Goal: Task Accomplishment & Management: Use online tool/utility

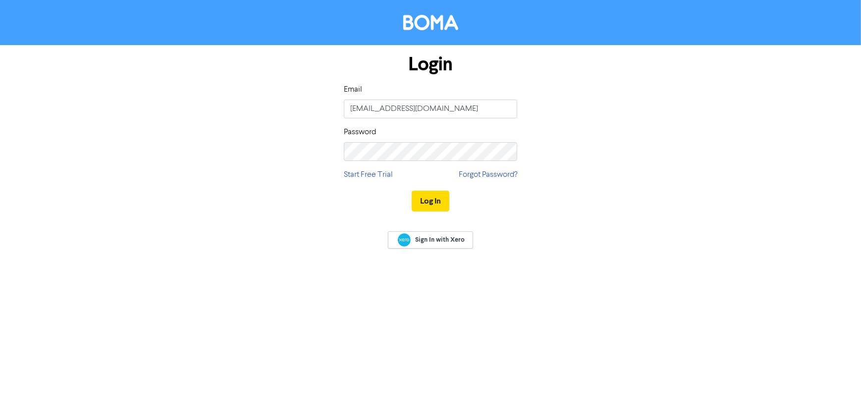
click at [402, 186] on div "Log In" at bounding box center [430, 201] width 173 height 41
click at [416, 194] on button "Log In" at bounding box center [431, 201] width 38 height 21
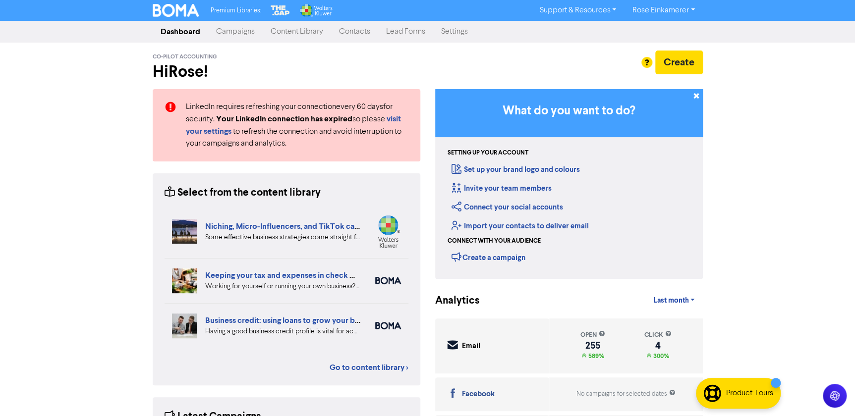
click at [254, 34] on link "Campaigns" at bounding box center [235, 32] width 55 height 20
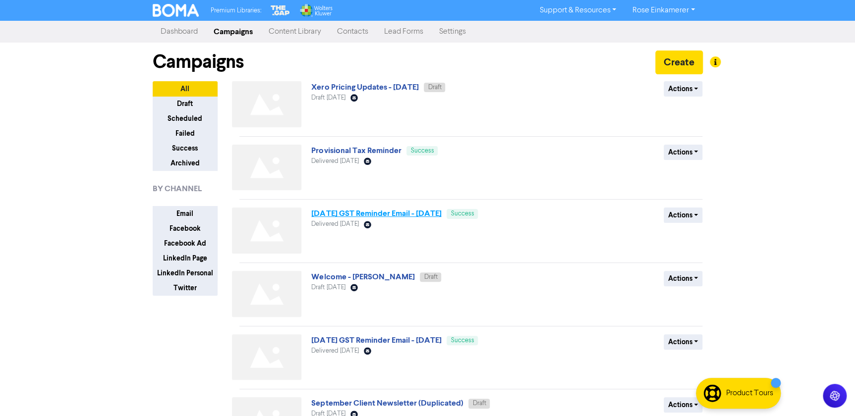
click at [420, 216] on link "[DATE] GST Reminder Email - [DATE]" at bounding box center [376, 214] width 130 height 10
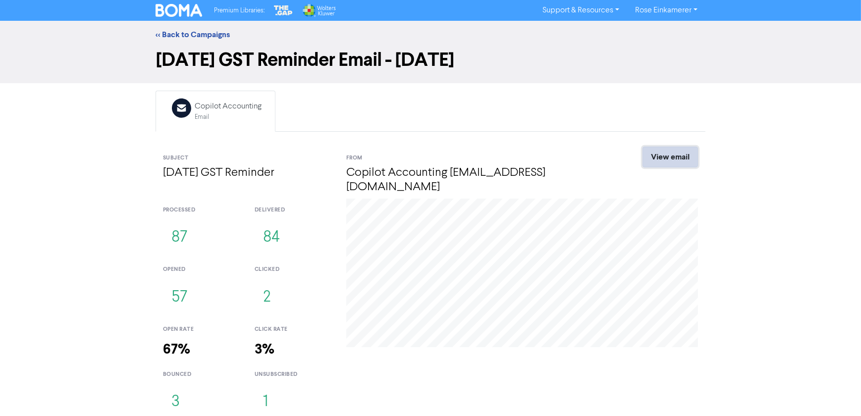
click at [679, 159] on link "View email" at bounding box center [670, 157] width 55 height 21
click at [199, 35] on link "<< Back to Campaigns" at bounding box center [193, 35] width 74 height 10
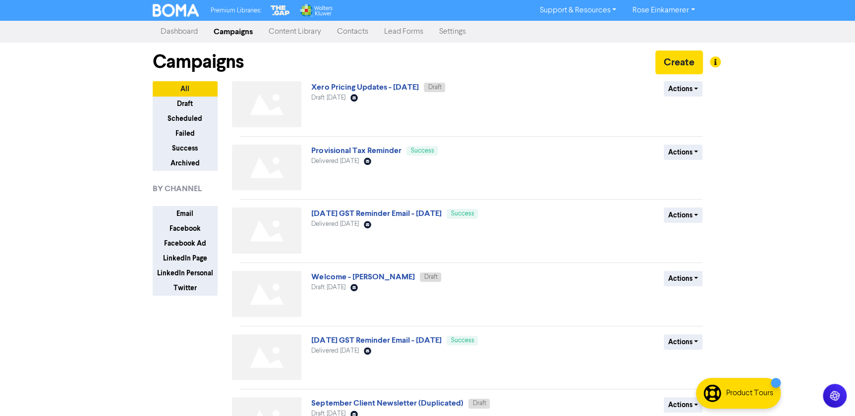
click at [772, 227] on div "Premium Libraries: Support & Resources Video Tutorials FAQ & Guides Marketing E…" at bounding box center [427, 208] width 855 height 416
click at [694, 216] on button "Actions" at bounding box center [682, 215] width 39 height 15
click at [699, 235] on button "Duplicate" at bounding box center [703, 236] width 78 height 16
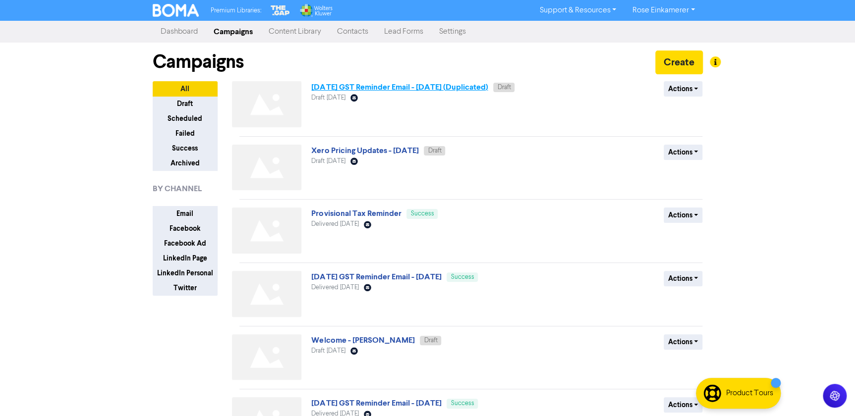
click at [409, 87] on link "[DATE] GST Reminder Email - [DATE] (Duplicated)" at bounding box center [399, 87] width 176 height 10
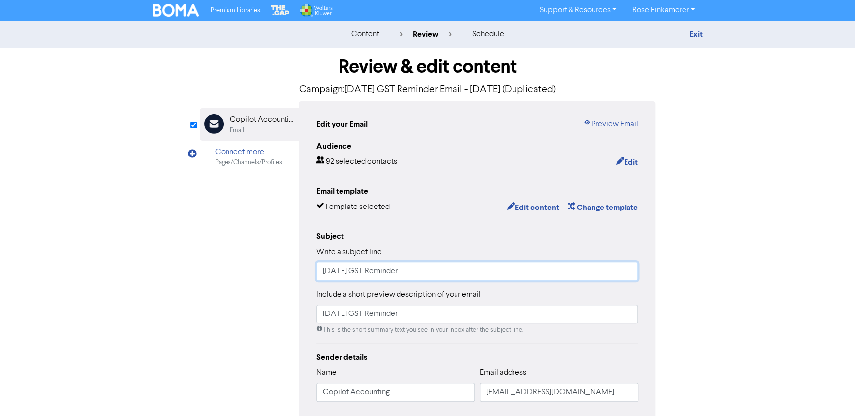
drag, startPoint x: 335, startPoint y: 271, endPoint x: 295, endPoint y: 265, distance: 40.6
click at [299, 267] on div "Edit your Email Preview Email Audience 92 selected contacts Edit Email template…" at bounding box center [477, 311] width 357 height 421
type input "[DATE] GST Reminder"
drag, startPoint x: 335, startPoint y: 316, endPoint x: 297, endPoint y: 306, distance: 39.9
click at [297, 307] on div "Email Created with Sketch. Copilot Accounting Email Connect more Pages/Channels…" at bounding box center [428, 311] width 456 height 421
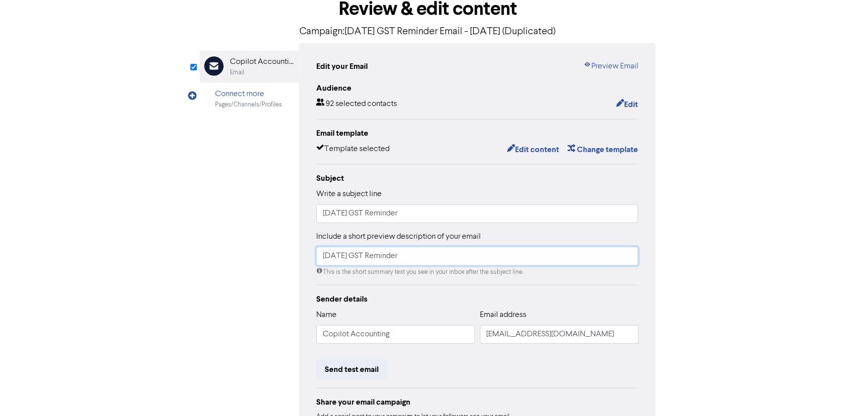
scroll to position [45, 0]
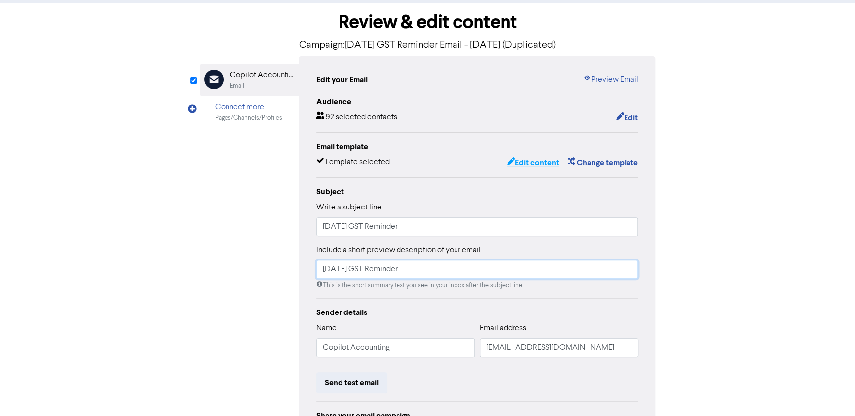
type input "[DATE] GST Reminder"
click at [513, 163] on button "Edit content" at bounding box center [532, 163] width 53 height 13
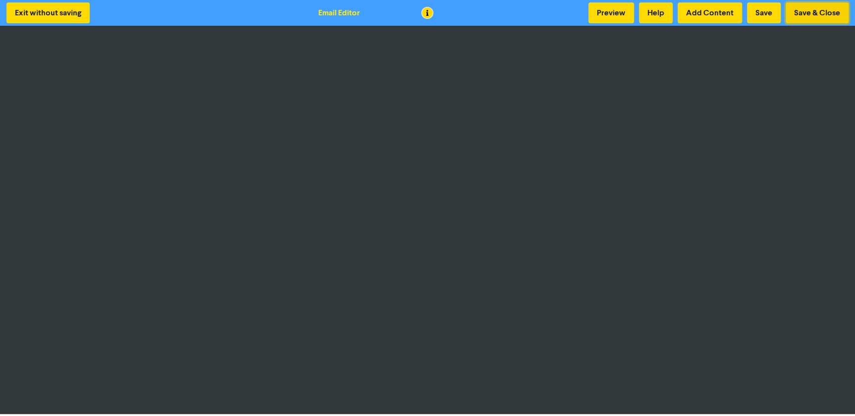
click at [797, 14] on button "Save & Close" at bounding box center [816, 12] width 63 height 21
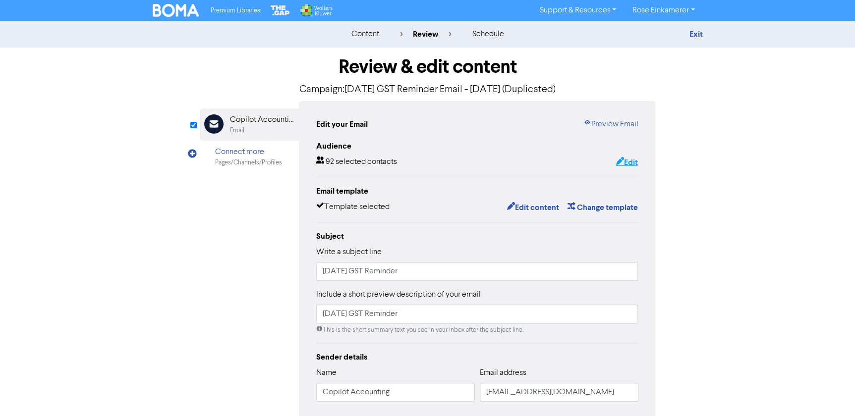
click at [631, 162] on button "Edit" at bounding box center [626, 162] width 23 height 13
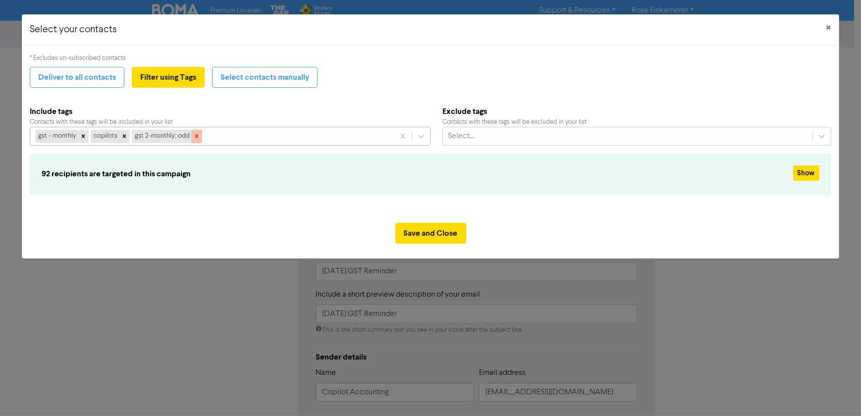
click at [193, 136] on icon at bounding box center [196, 136] width 7 height 7
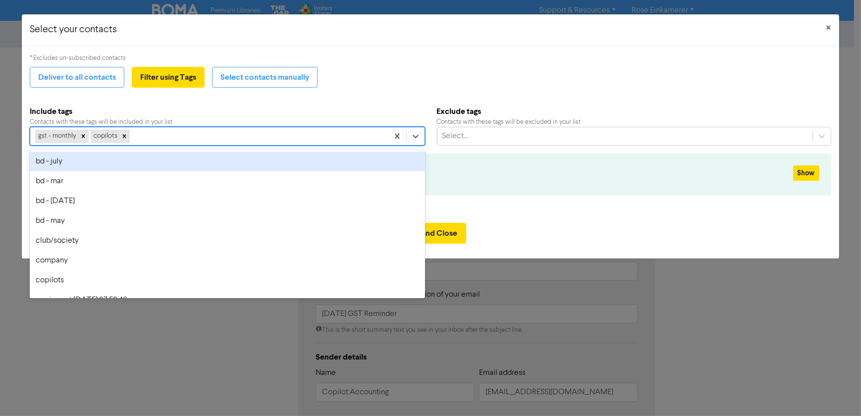
click at [193, 136] on div "gst - monthly copilots" at bounding box center [209, 136] width 358 height 18
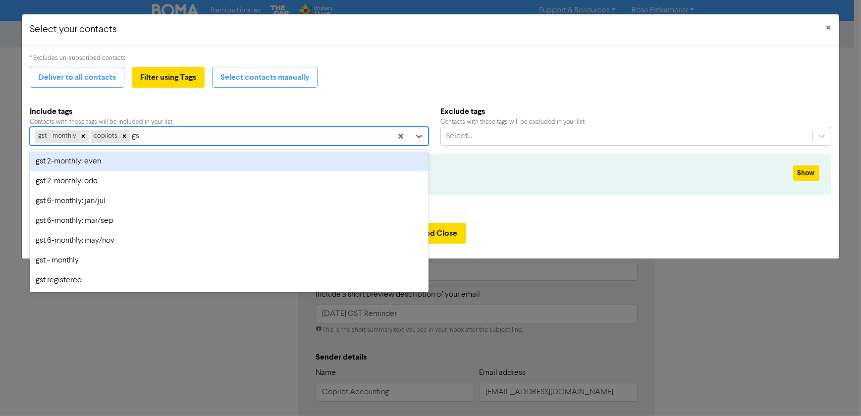
type input "gst"
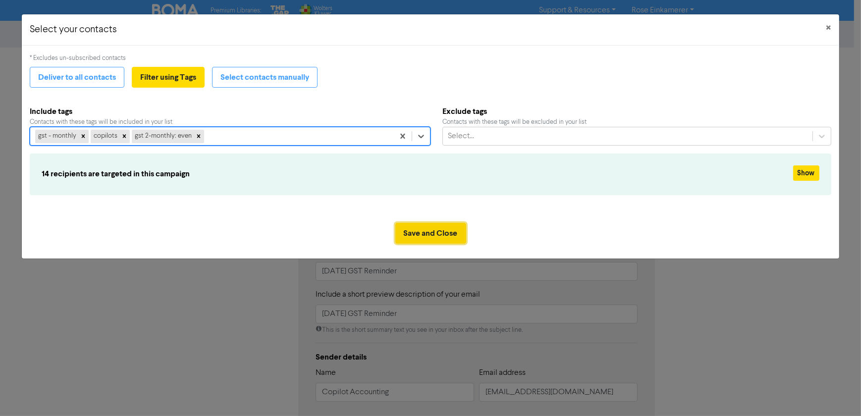
click at [438, 229] on button "Save and Close" at bounding box center [430, 233] width 71 height 21
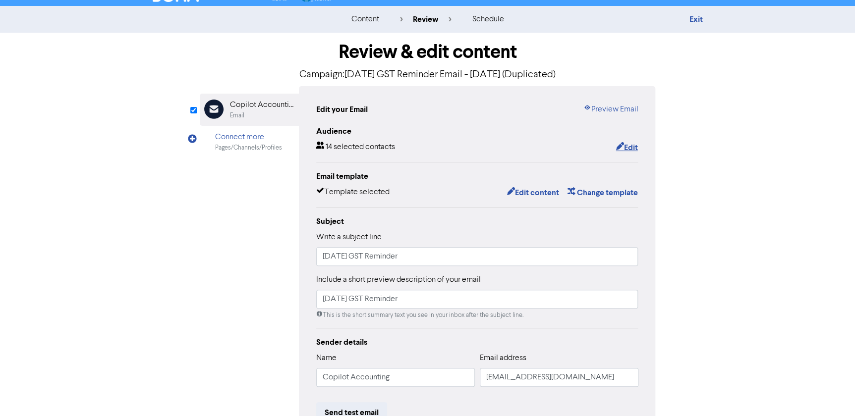
scroll to position [15, 0]
click at [533, 192] on button "Edit content" at bounding box center [532, 192] width 53 height 13
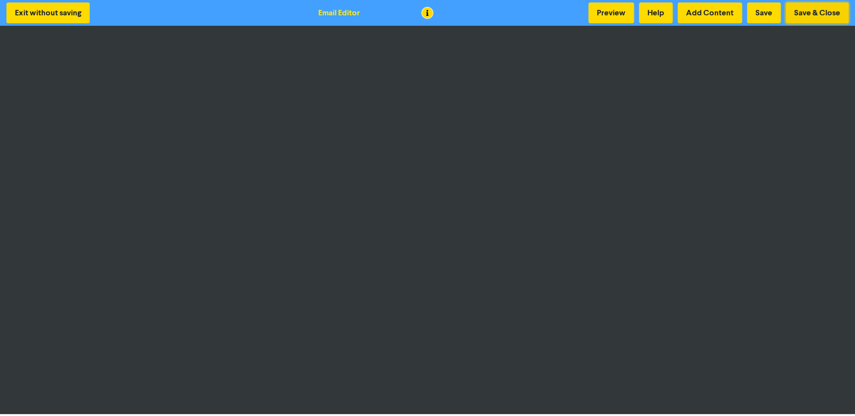
click at [809, 16] on button "Save & Close" at bounding box center [816, 12] width 63 height 21
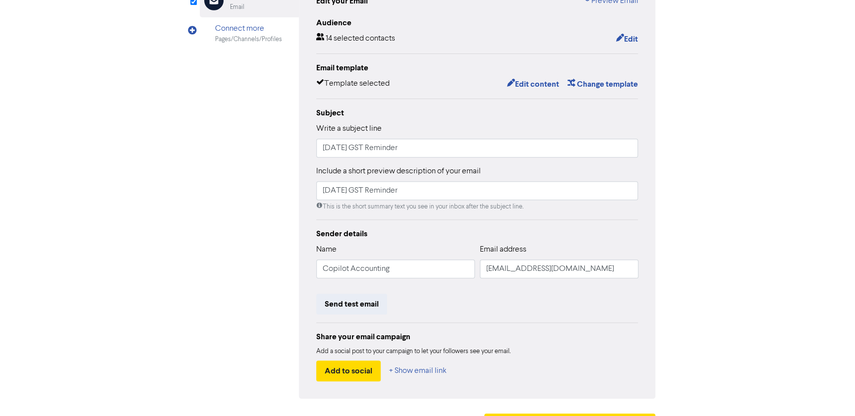
scroll to position [150, 0]
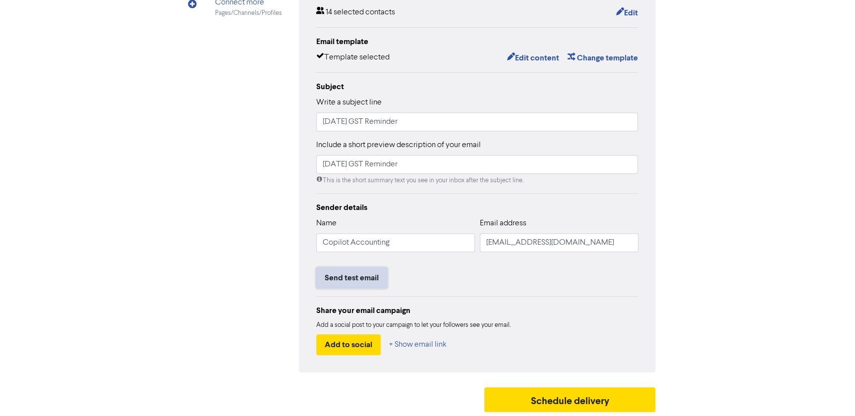
click at [375, 281] on button "Send test email" at bounding box center [351, 278] width 71 height 21
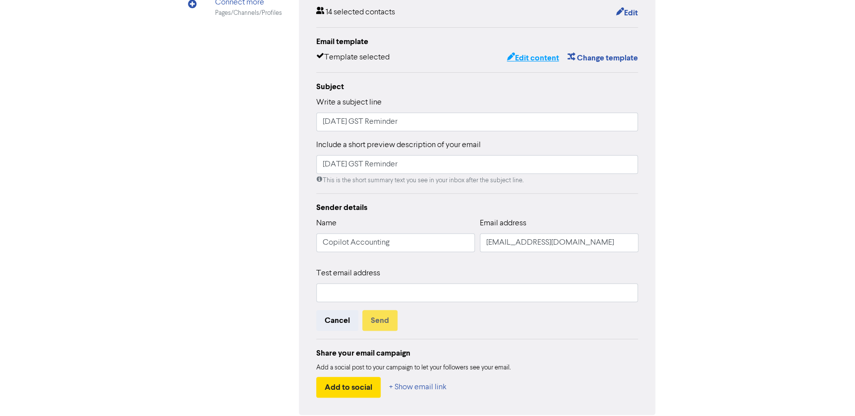
click at [539, 56] on button "Edit content" at bounding box center [532, 58] width 53 height 13
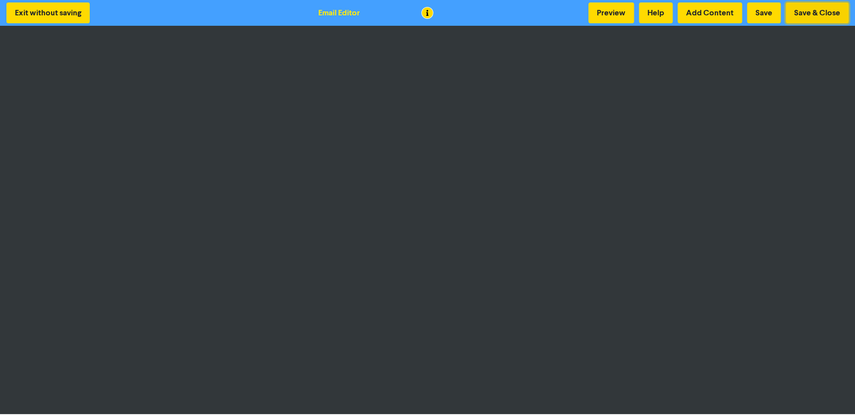
click at [790, 12] on button "Save & Close" at bounding box center [816, 12] width 63 height 21
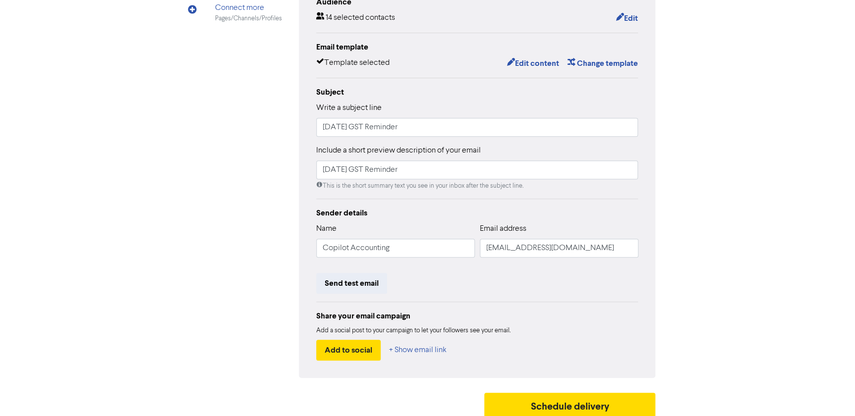
scroll to position [150, 0]
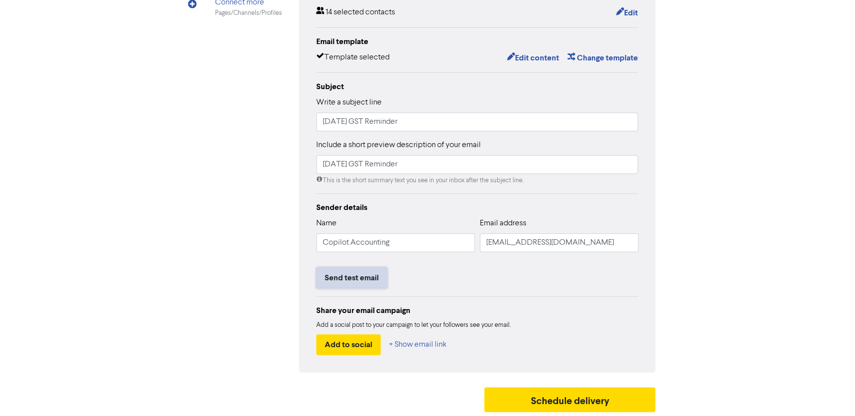
click at [368, 280] on button "Send test email" at bounding box center [351, 278] width 71 height 21
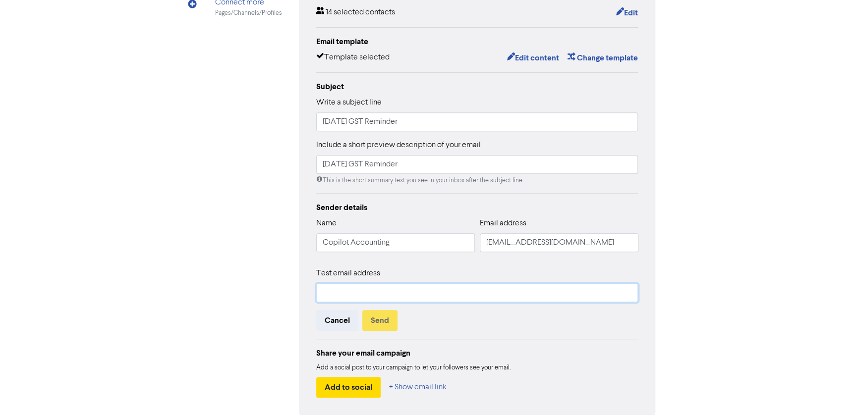
click at [366, 292] on input "text" at bounding box center [477, 292] width 322 height 19
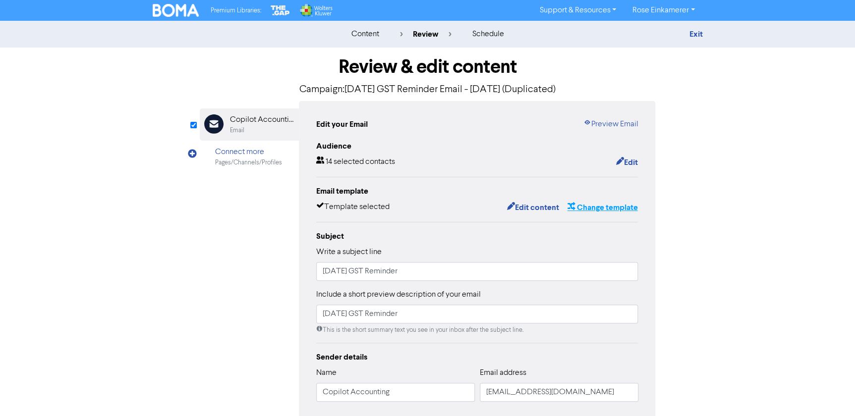
scroll to position [0, 0]
click at [693, 36] on link "Exit" at bounding box center [695, 34] width 13 height 10
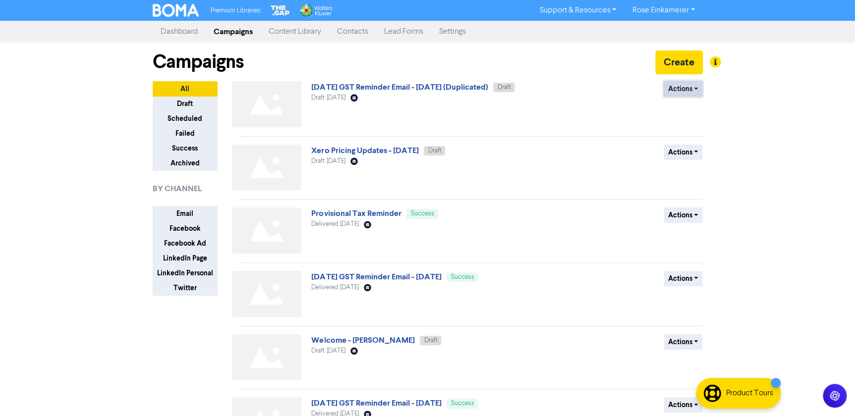
click at [675, 90] on button "Actions" at bounding box center [682, 88] width 39 height 15
click at [698, 142] on button "Rename" at bounding box center [703, 142] width 78 height 16
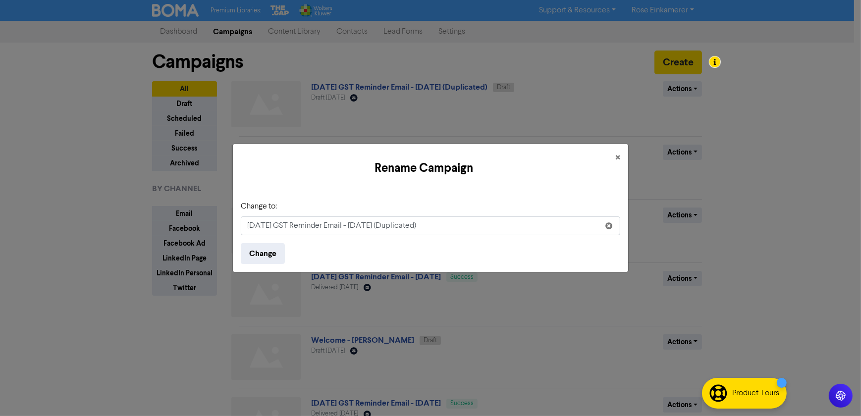
drag, startPoint x: 379, startPoint y: 225, endPoint x: 393, endPoint y: 226, distance: 14.9
click at [393, 226] on input "[DATE] GST Reminder Email - [DATE] (Duplicated)" at bounding box center [431, 226] width 380 height 19
drag, startPoint x: 262, startPoint y: 227, endPoint x: 234, endPoint y: 226, distance: 27.3
click at [234, 226] on div "Change to: [DATE] GST Reminder Email - [DATE] (Duplicated) Change" at bounding box center [430, 232] width 395 height 79
drag, startPoint x: 366, startPoint y: 224, endPoint x: 471, endPoint y: 223, distance: 104.6
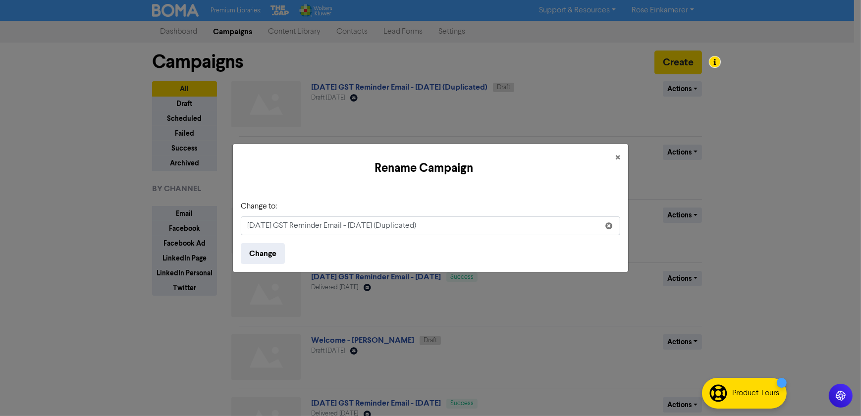
click at [471, 223] on input "[DATE] GST Reminder Email - [DATE] (Duplicated)" at bounding box center [431, 226] width 380 height 19
type input "[DATE] GST Reminder Email"
click at [265, 259] on button "Change" at bounding box center [263, 253] width 44 height 21
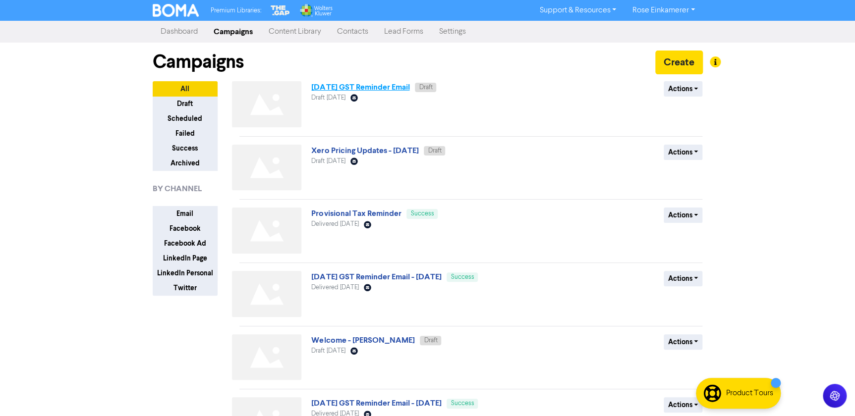
click at [378, 88] on link "[DATE] GST Reminder Email" at bounding box center [360, 87] width 98 height 10
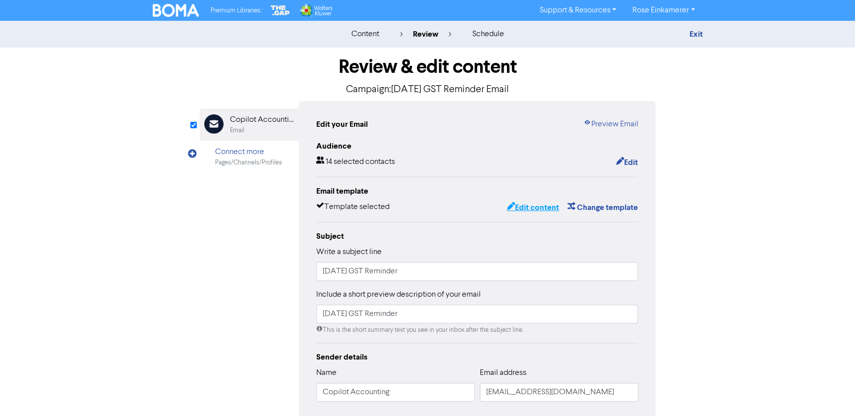
click at [539, 203] on button "Edit content" at bounding box center [532, 207] width 53 height 13
click at [604, 123] on link "Preview Email" at bounding box center [610, 124] width 55 height 12
click at [541, 210] on button "Edit content" at bounding box center [532, 207] width 53 height 13
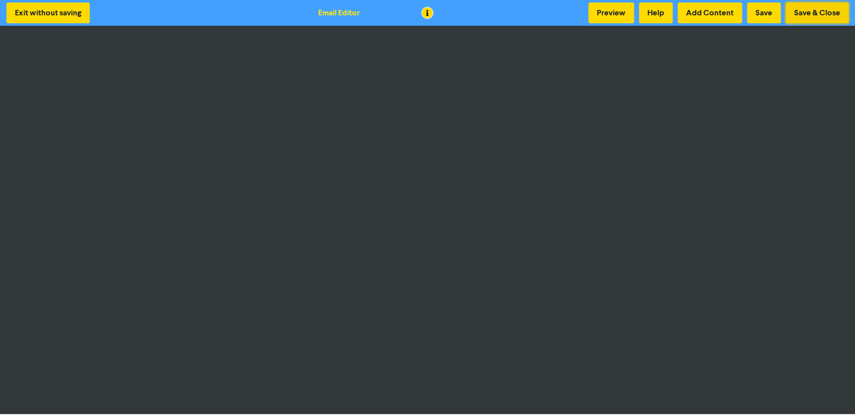
click at [816, 16] on button "Save & Close" at bounding box center [816, 12] width 63 height 21
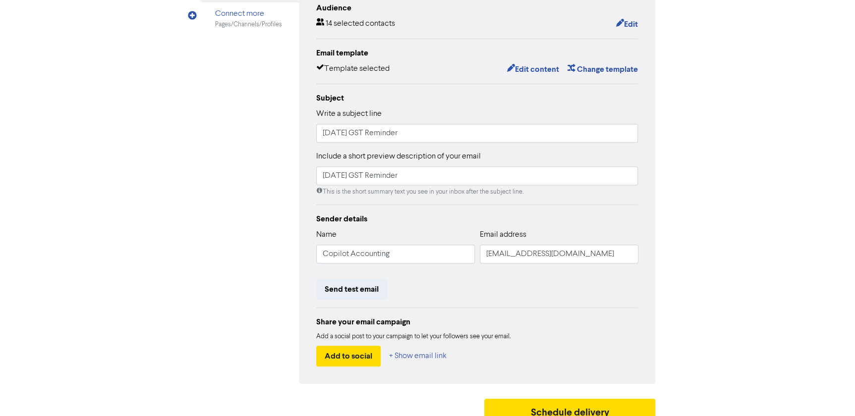
scroll to position [150, 0]
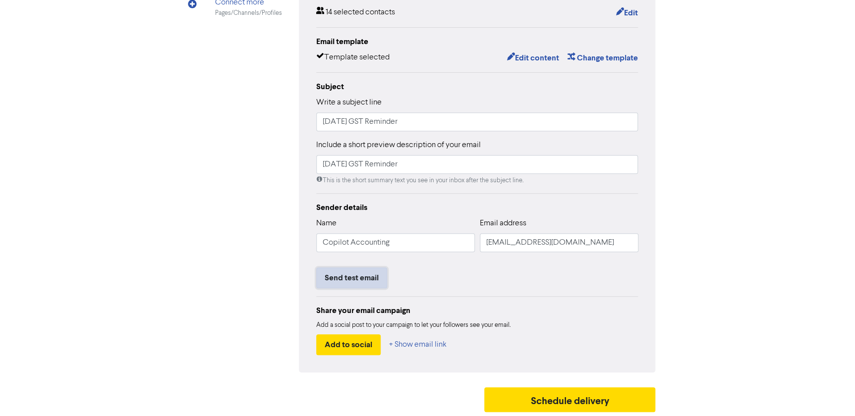
click at [369, 275] on button "Send test email" at bounding box center [351, 278] width 71 height 21
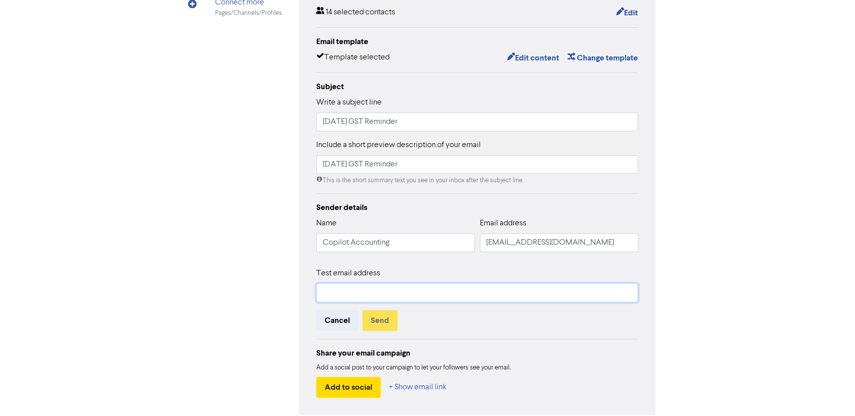
click at [372, 285] on input "text" at bounding box center [477, 292] width 322 height 19
type input "[EMAIL_ADDRESS][DOMAIN_NAME]"
click at [377, 321] on button "Send" at bounding box center [379, 320] width 35 height 21
